Goal: Task Accomplishment & Management: Manage account settings

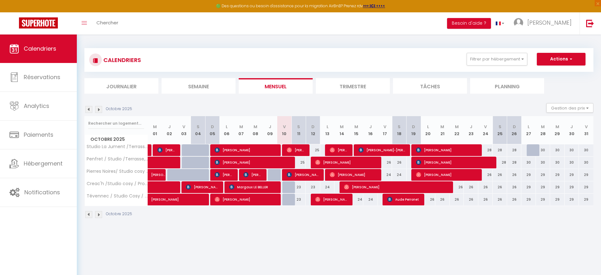
click at [346, 90] on li "Trimestre" at bounding box center [353, 85] width 74 height 15
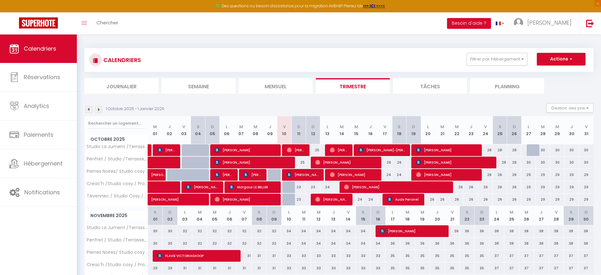
click at [319, 150] on div "25" at bounding box center [313, 150] width 14 height 12
type input "25"
type input "Dim 12 Octobre 2025"
type input "Lun 13 Octobre 2025"
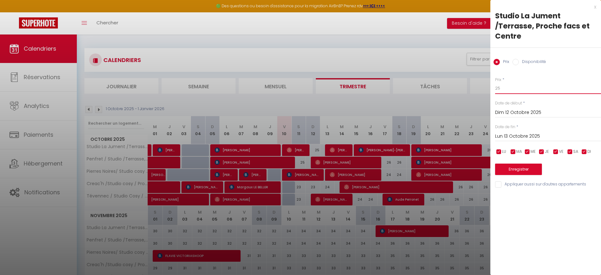
click at [525, 87] on input "25" at bounding box center [548, 88] width 106 height 11
type input "23"
click at [518, 167] on button "Enregistrer" at bounding box center [518, 169] width 47 height 11
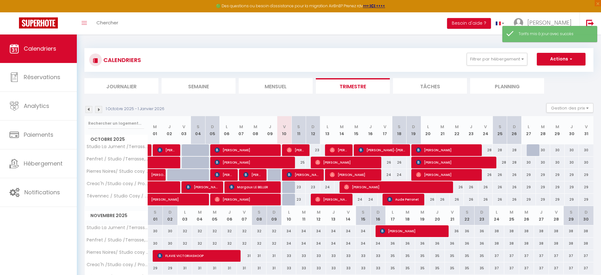
click at [302, 161] on div "25" at bounding box center [299, 163] width 14 height 12
type input "25"
type input "Sam 11 Octobre 2025"
type input "Dim 12 Octobre 2025"
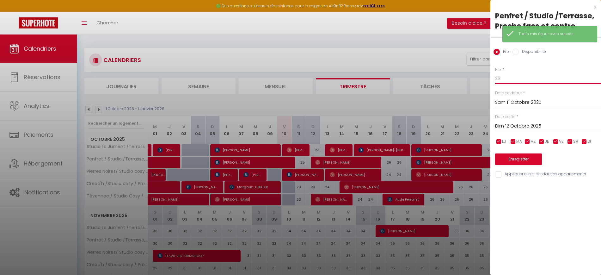
click at [521, 76] on input "25" at bounding box center [548, 77] width 106 height 11
type input "23"
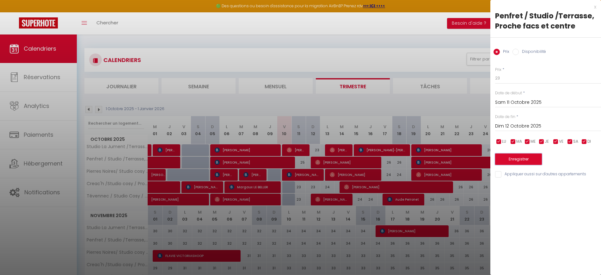
click at [514, 158] on button "Enregistrer" at bounding box center [518, 158] width 47 height 11
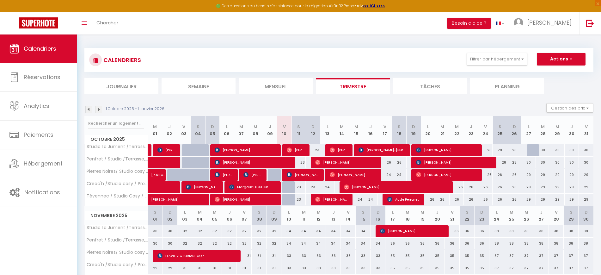
click at [299, 187] on div "23" at bounding box center [299, 187] width 14 height 12
type input "23"
type input "Sam 11 Octobre 2025"
type input "Dim 12 Octobre 2025"
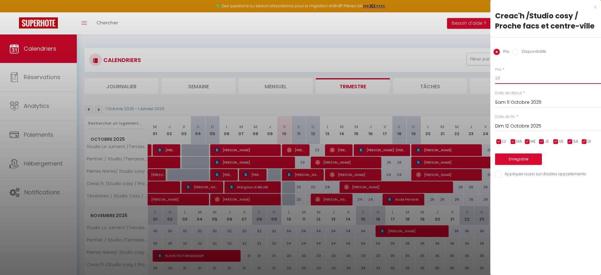
click at [520, 79] on input "23" at bounding box center [548, 77] width 106 height 11
type input "22"
click at [515, 125] on input "Dim 12 Octobre 2025" at bounding box center [548, 126] width 106 height 8
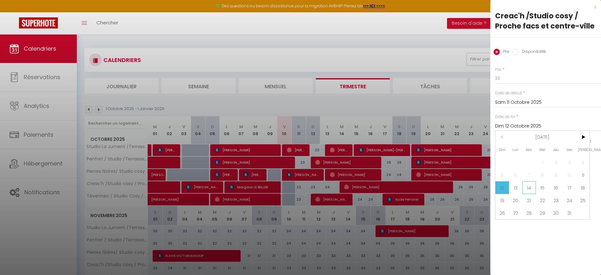
click at [529, 186] on span "14" at bounding box center [530, 187] width 14 height 13
type input "[DATE] Octobre 2025"
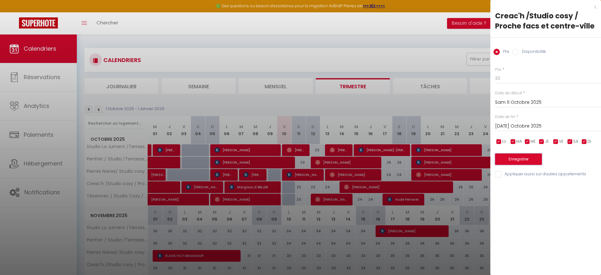
click at [513, 161] on button "Enregistrer" at bounding box center [518, 158] width 47 height 11
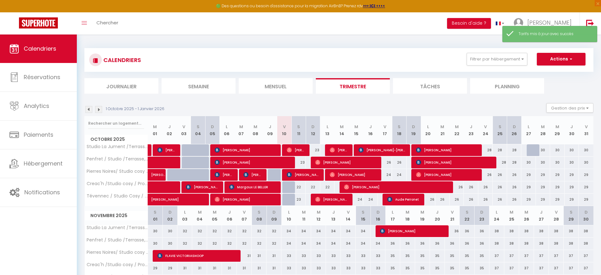
click at [326, 187] on div "22" at bounding box center [327, 187] width 14 height 12
type input "22"
type input "Lun 13 Octobre 2025"
type input "[DATE] Octobre 2025"
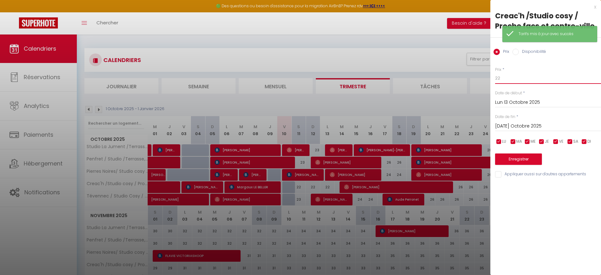
click at [508, 75] on input "22" at bounding box center [548, 77] width 106 height 11
type input "24"
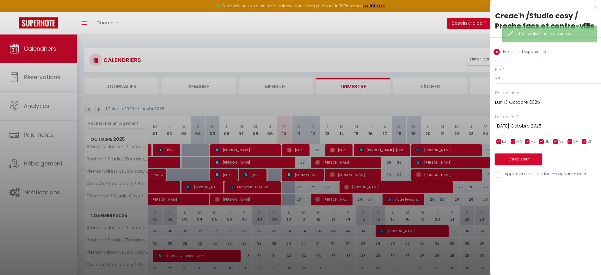
click at [511, 156] on button "Enregistrer" at bounding box center [518, 158] width 47 height 11
